Goal: Task Accomplishment & Management: Use online tool/utility

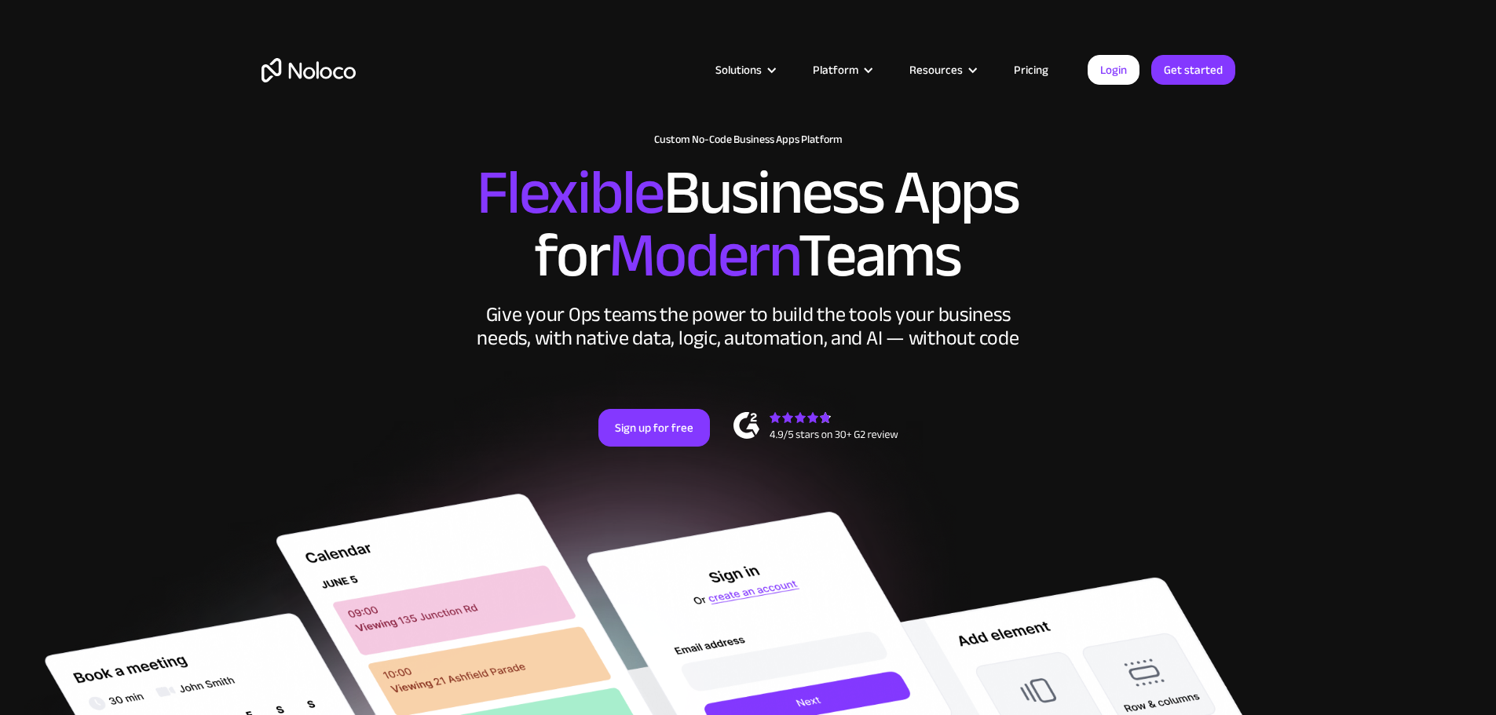
click at [1117, 73] on link "Login" at bounding box center [1114, 70] width 52 height 30
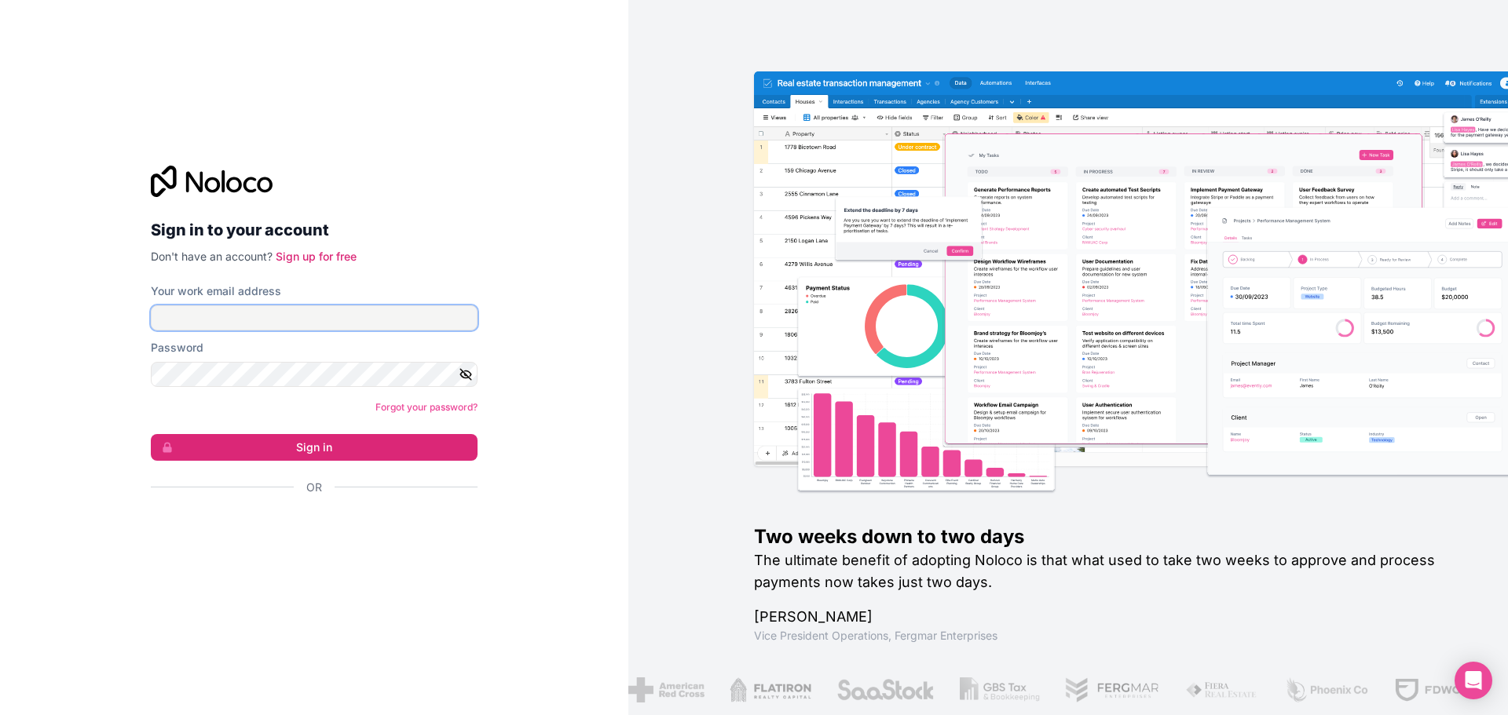
click at [206, 314] on input "Your work email address" at bounding box center [314, 318] width 327 height 25
type input "[PERSON_NAME][EMAIL_ADDRESS][DOMAIN_NAME]"
click at [473, 378] on button "button" at bounding box center [468, 374] width 19 height 25
click at [342, 452] on button "Sign in" at bounding box center [314, 447] width 327 height 27
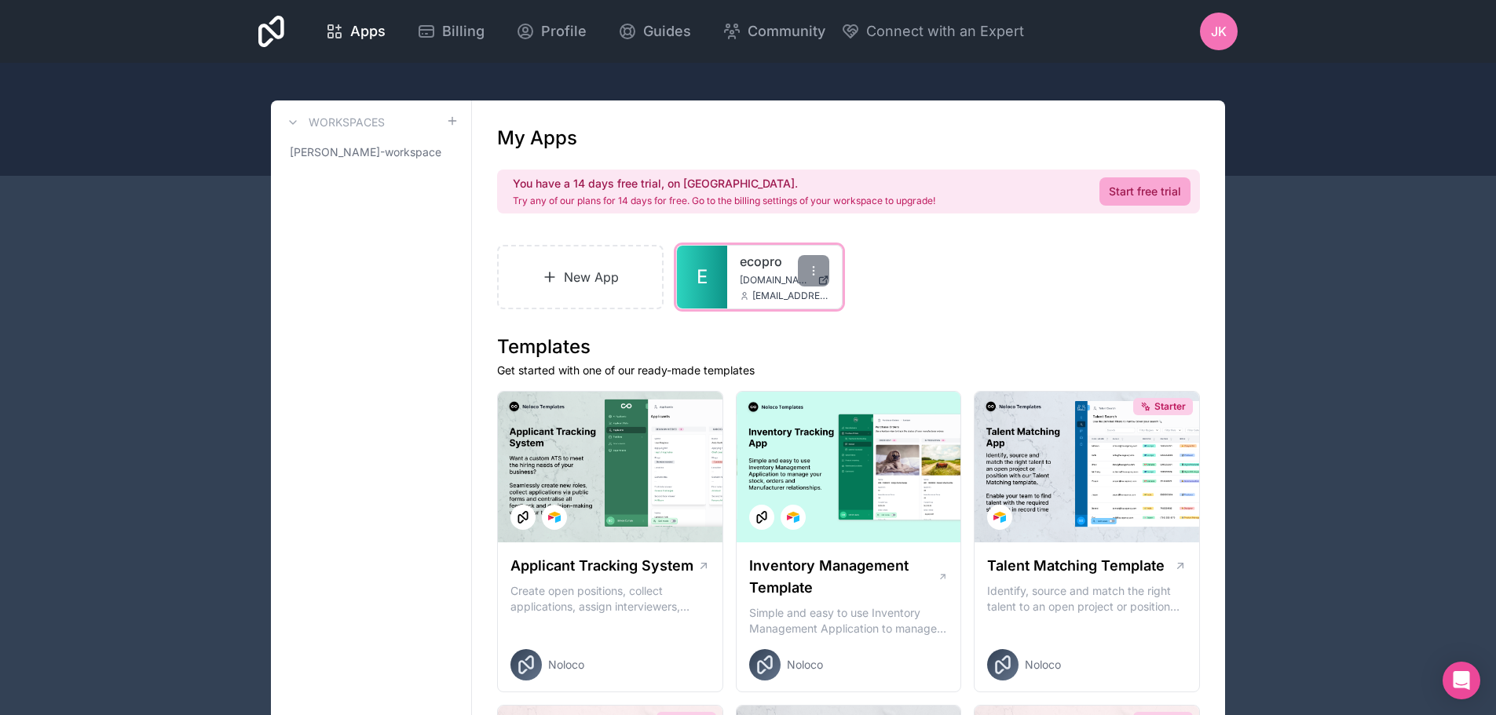
click at [757, 280] on span "[DOMAIN_NAME]" at bounding box center [775, 280] width 71 height 13
click at [390, 154] on span "[PERSON_NAME]-workspace" at bounding box center [362, 153] width 144 height 16
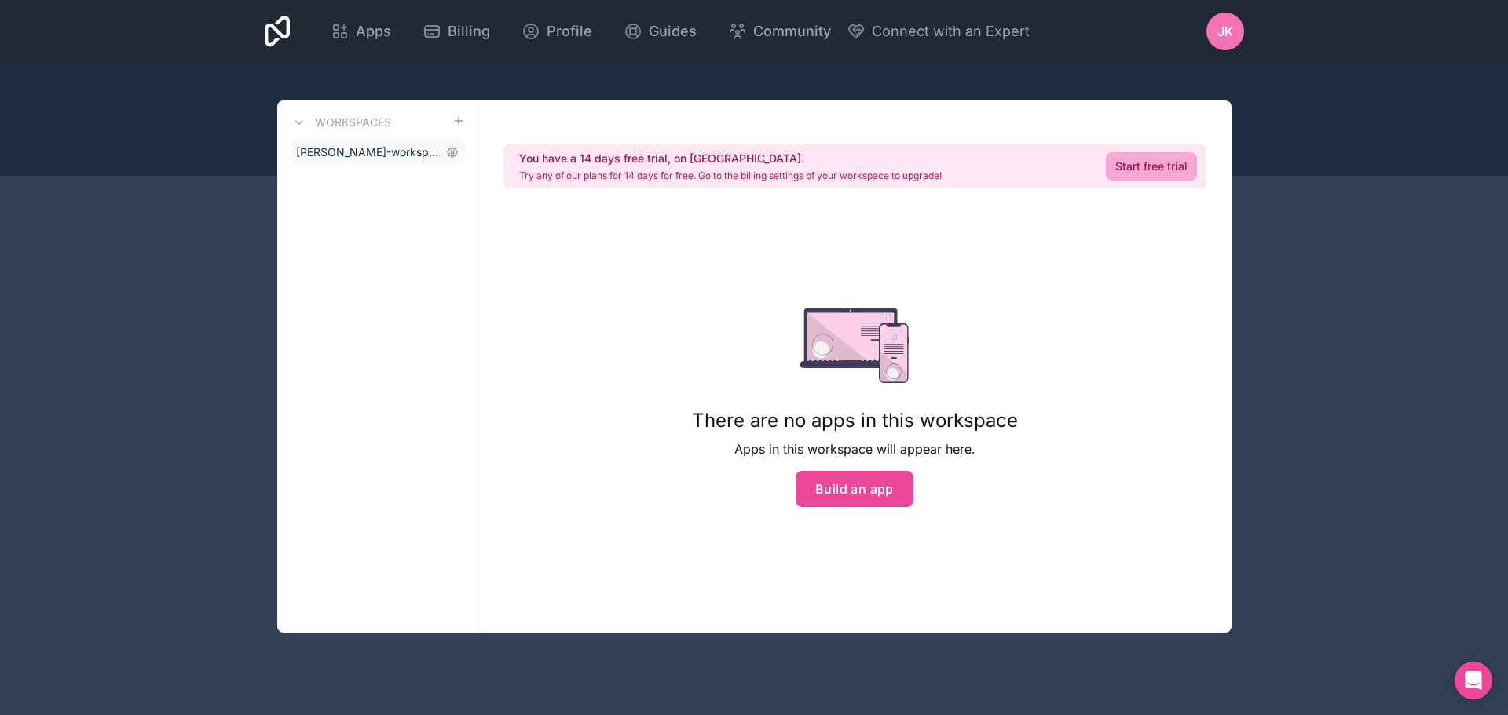
click at [346, 150] on span "[PERSON_NAME]-workspace" at bounding box center [368, 153] width 144 height 16
click at [1219, 28] on span "JK" at bounding box center [1225, 31] width 16 height 19
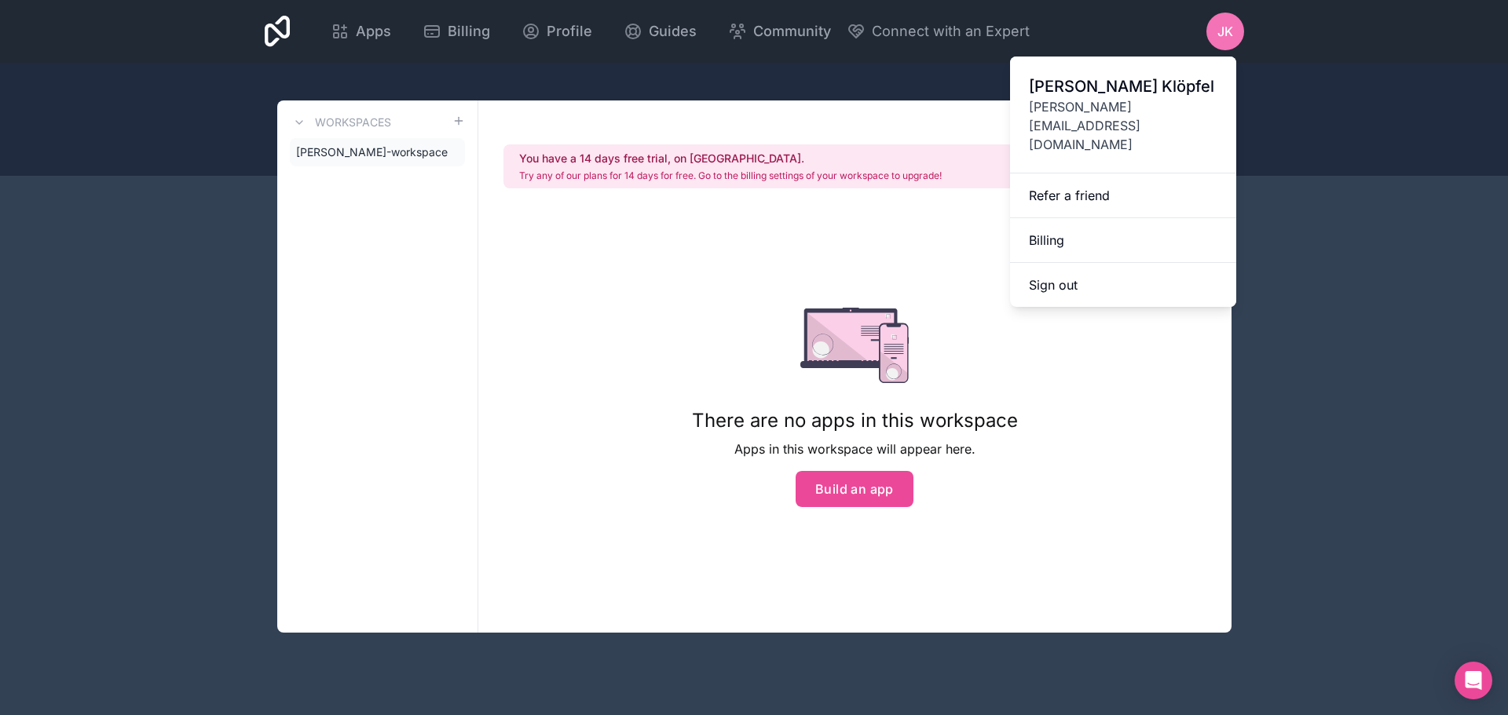
click at [1219, 28] on span "JK" at bounding box center [1225, 31] width 16 height 19
click at [175, 192] on div "Apps Billing Profile Guides Community Connect with an Expert JK Billing Profile…" at bounding box center [754, 357] width 1508 height 715
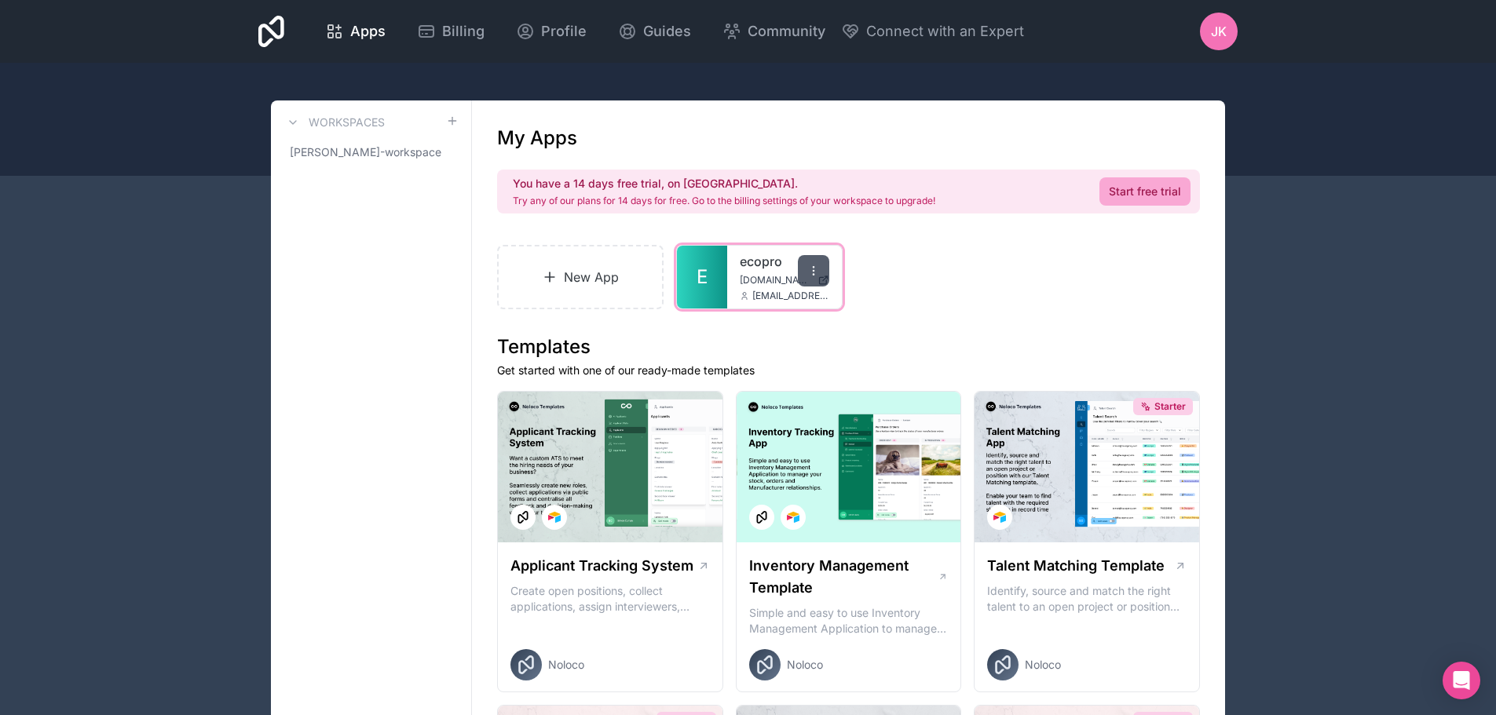
click at [819, 281] on div at bounding box center [813, 270] width 31 height 31
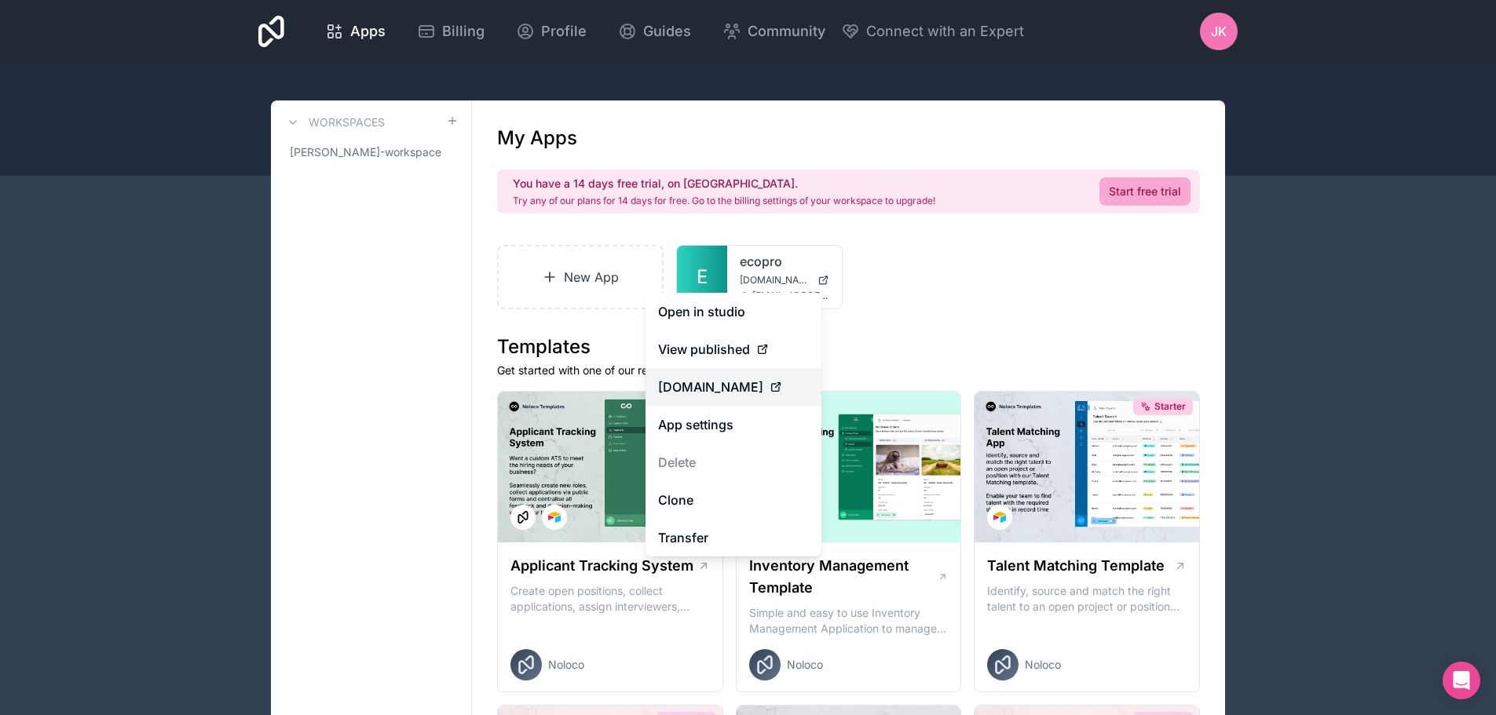
click at [709, 390] on span "[DOMAIN_NAME]" at bounding box center [710, 387] width 105 height 19
click at [743, 383] on span "[DOMAIN_NAME]" at bounding box center [710, 387] width 105 height 19
click at [686, 385] on span "[DOMAIN_NAME]" at bounding box center [710, 387] width 105 height 19
click at [686, 384] on span "[DOMAIN_NAME]" at bounding box center [710, 387] width 105 height 19
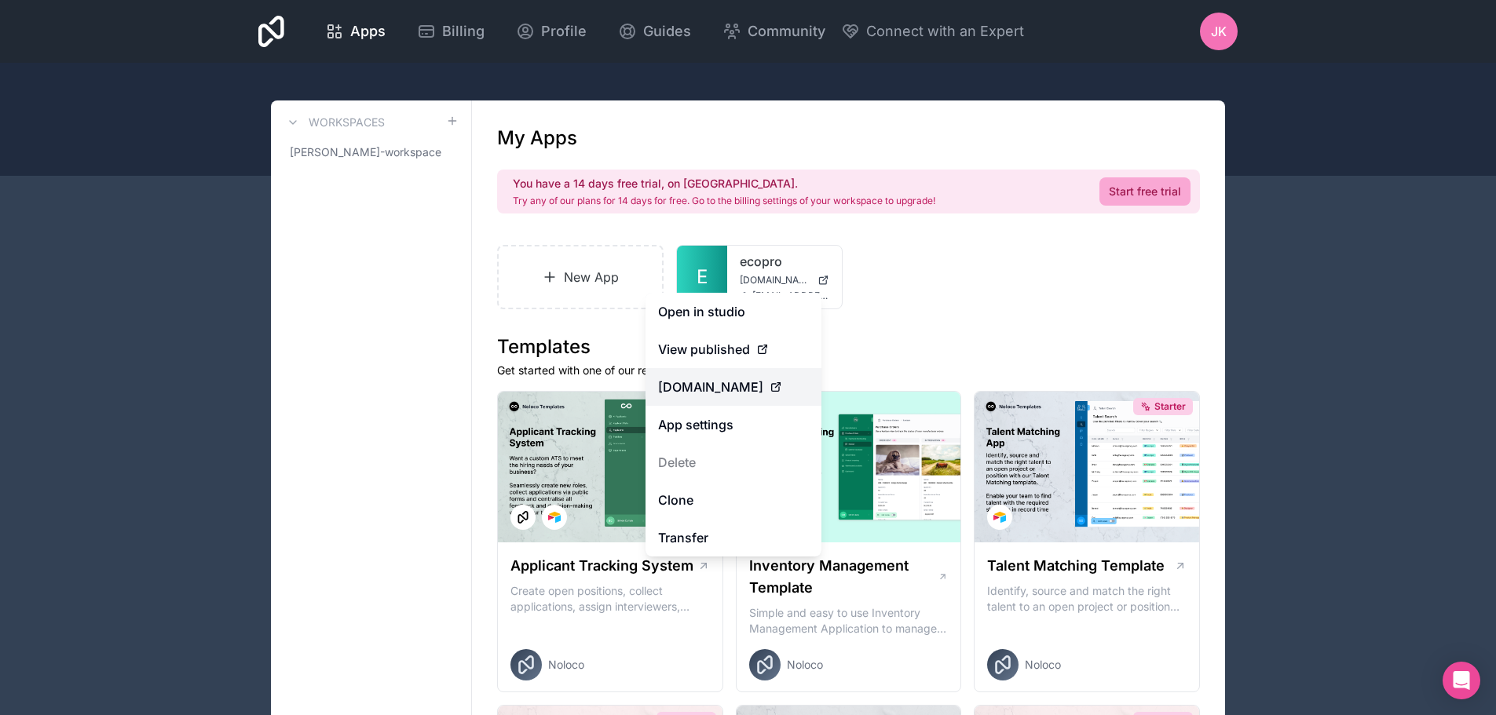
click at [686, 384] on span "[DOMAIN_NAME]" at bounding box center [710, 387] width 105 height 19
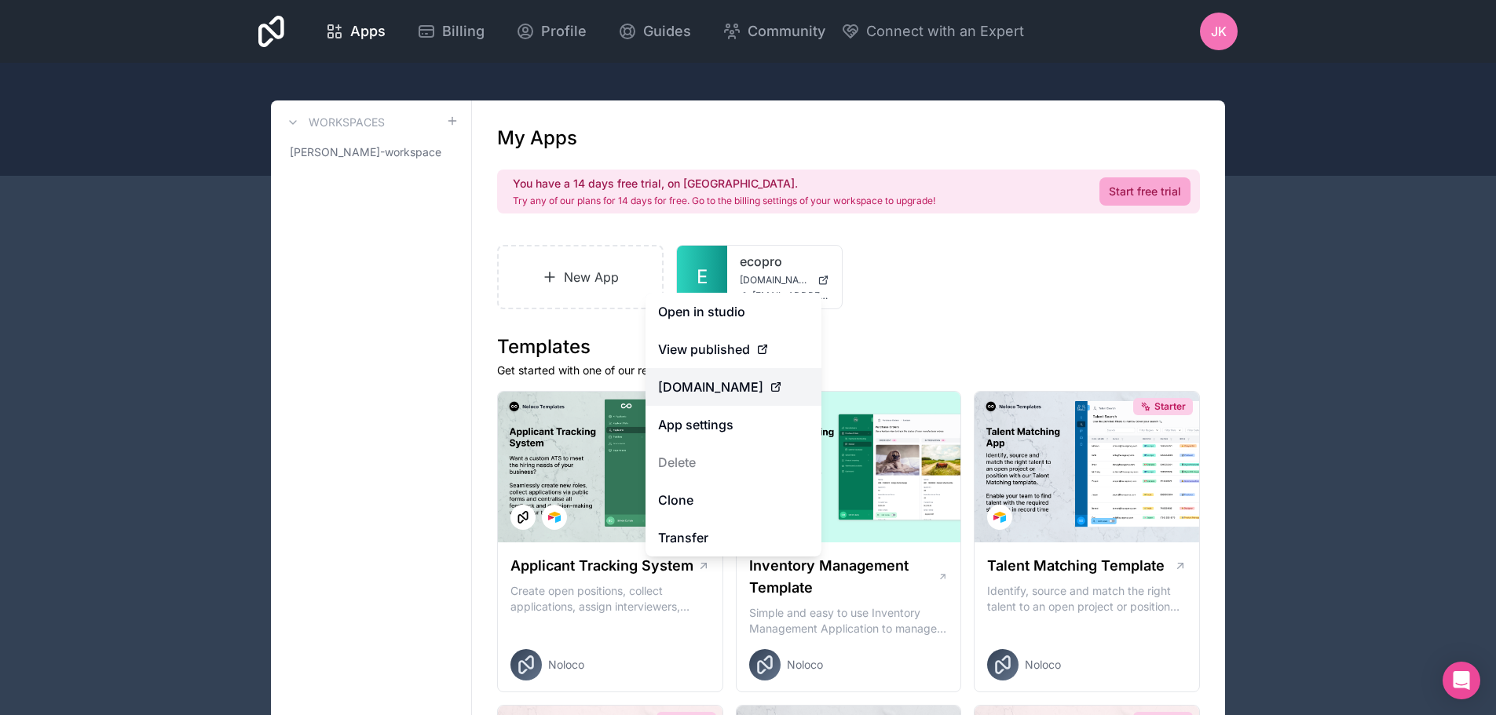
click at [686, 382] on span "[DOMAIN_NAME]" at bounding box center [710, 387] width 105 height 19
click at [689, 352] on span "View published" at bounding box center [704, 349] width 92 height 19
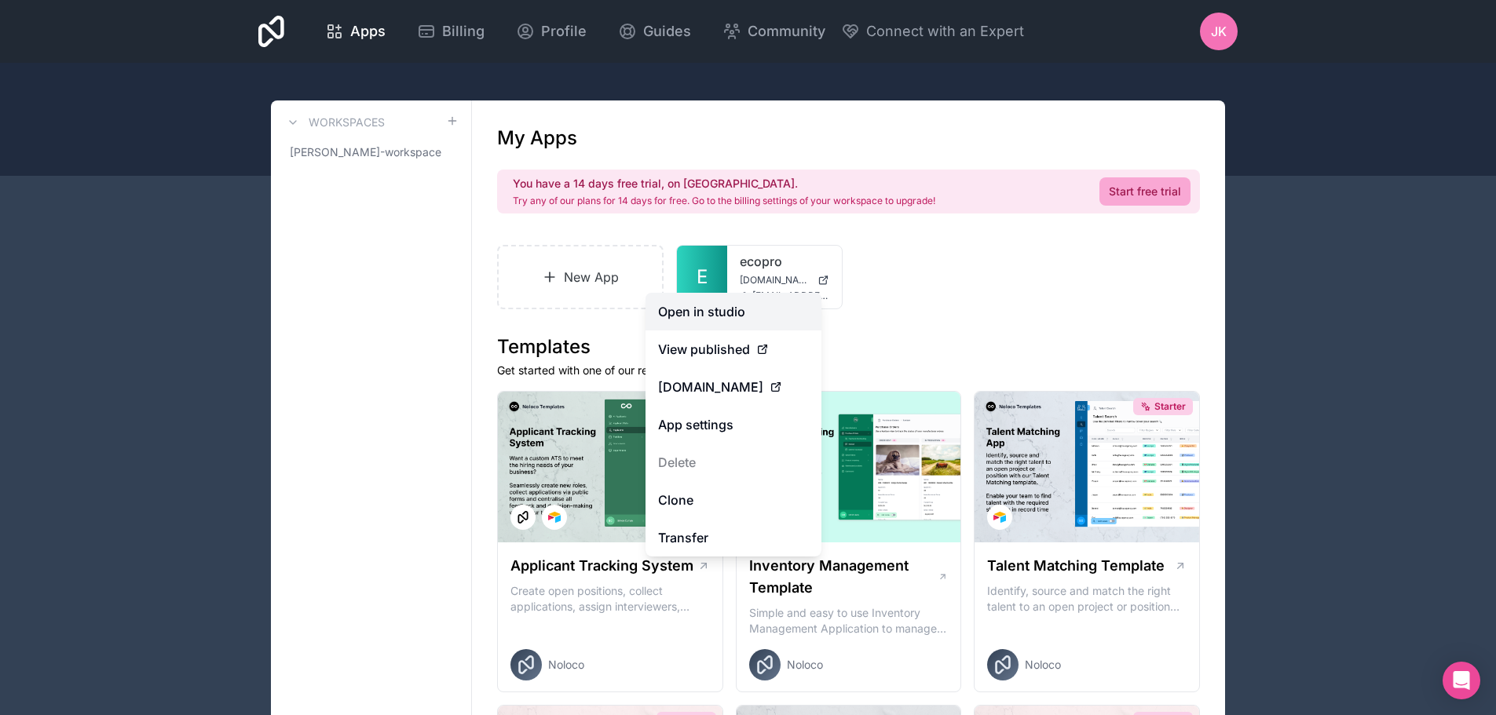
click at [690, 318] on link "Open in studio" at bounding box center [734, 312] width 176 height 38
